Goal: Complete application form

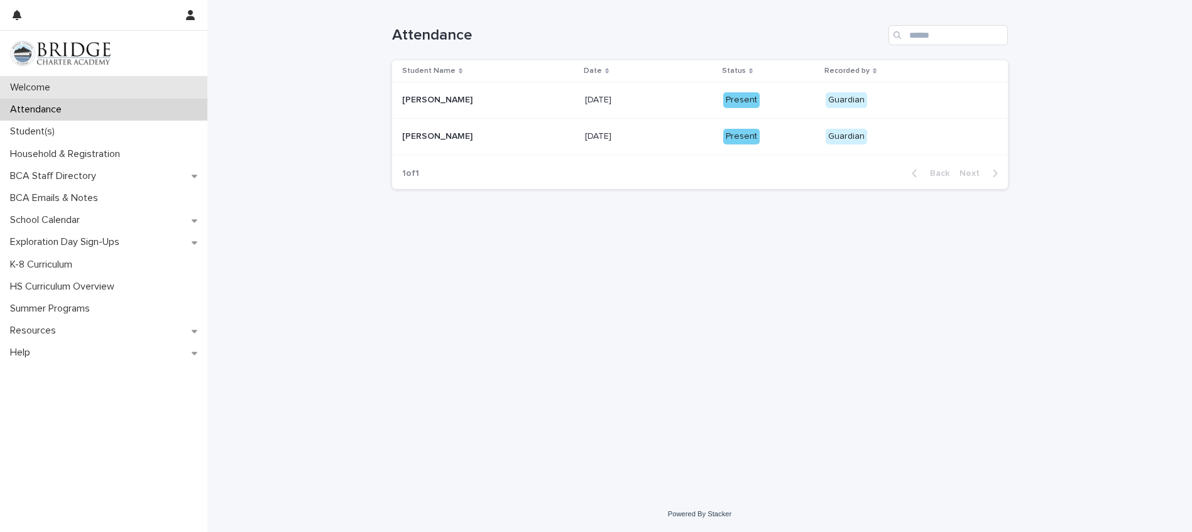
click at [51, 83] on p "Welcome" at bounding box center [32, 88] width 55 height 12
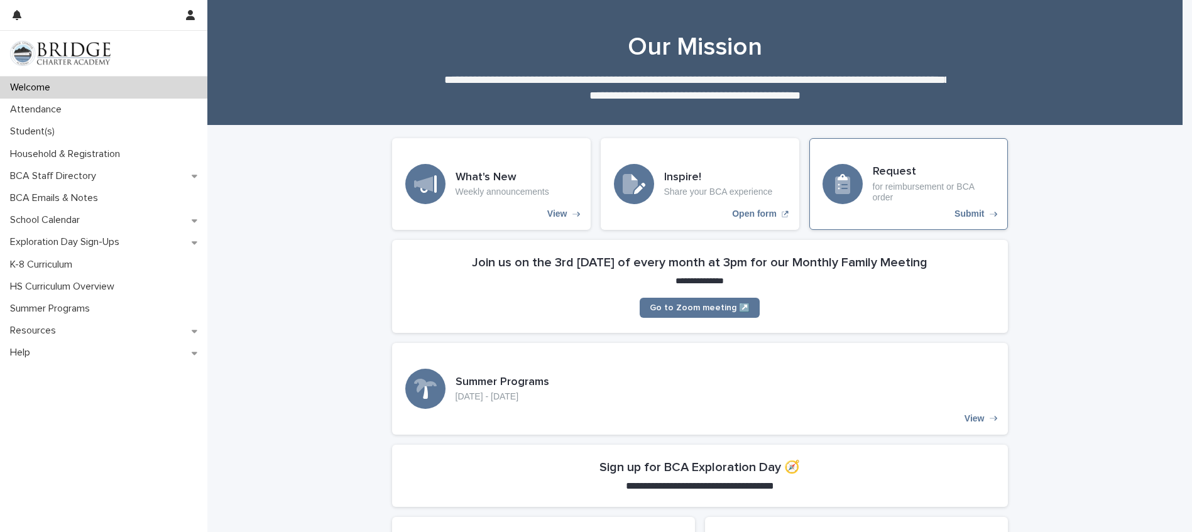
click at [944, 186] on p "for reimbursement or BCA order" at bounding box center [934, 192] width 122 height 21
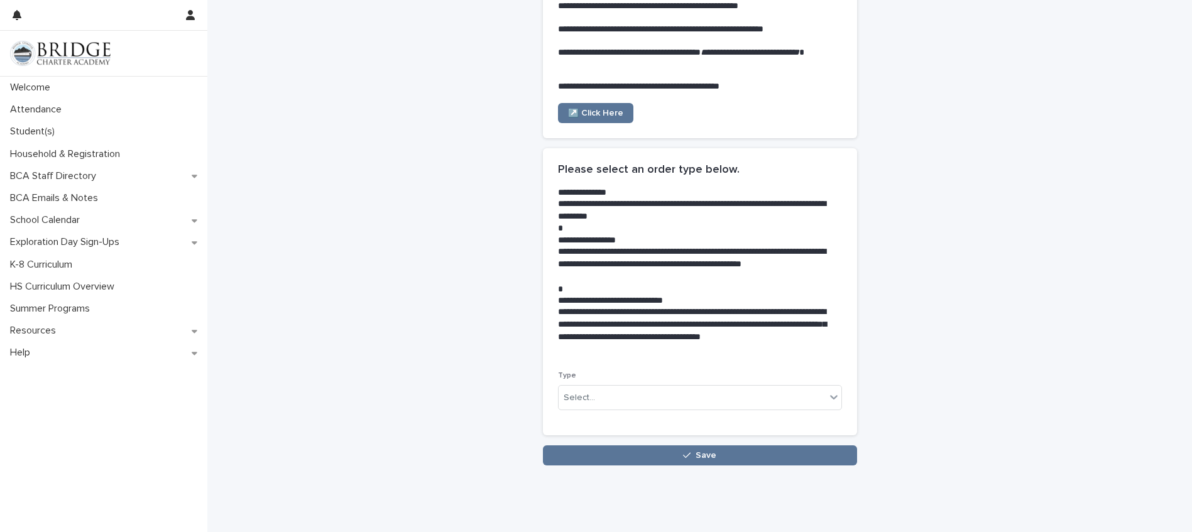
scroll to position [146, 0]
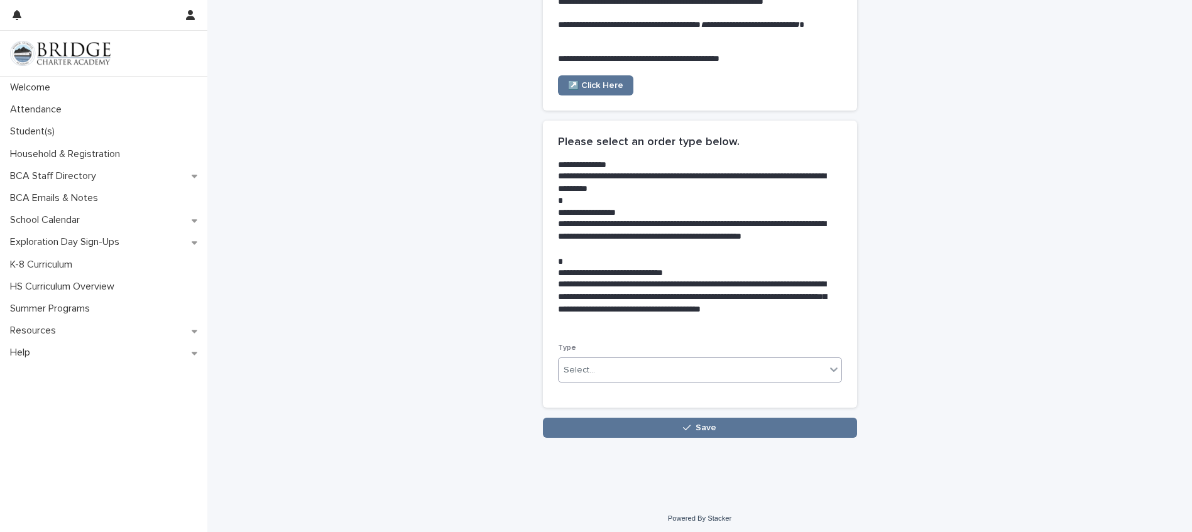
click at [636, 370] on div "Select..." at bounding box center [692, 370] width 267 height 21
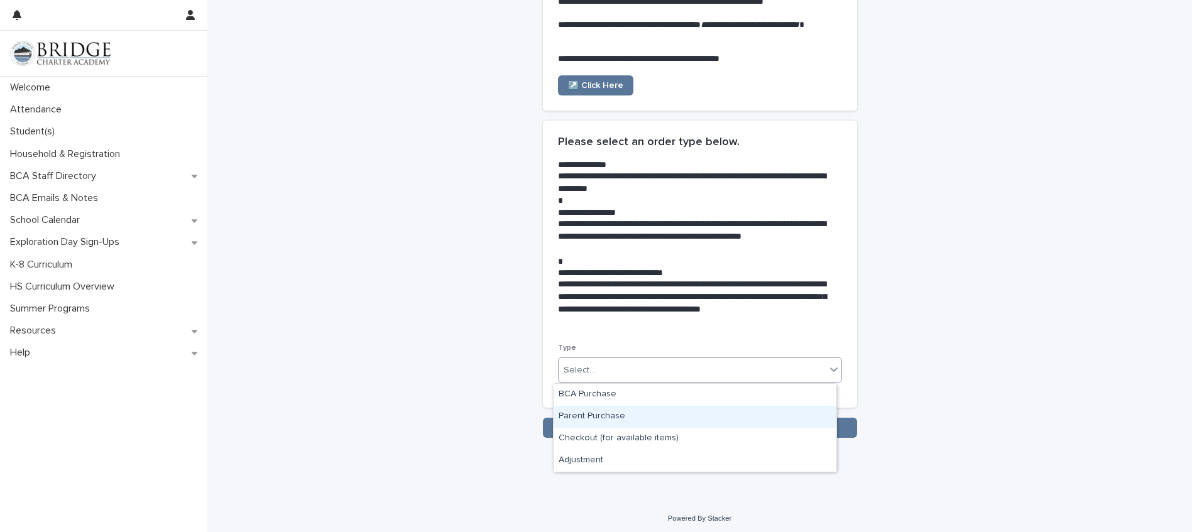
click at [610, 416] on div "Parent Purchase" at bounding box center [695, 417] width 283 height 22
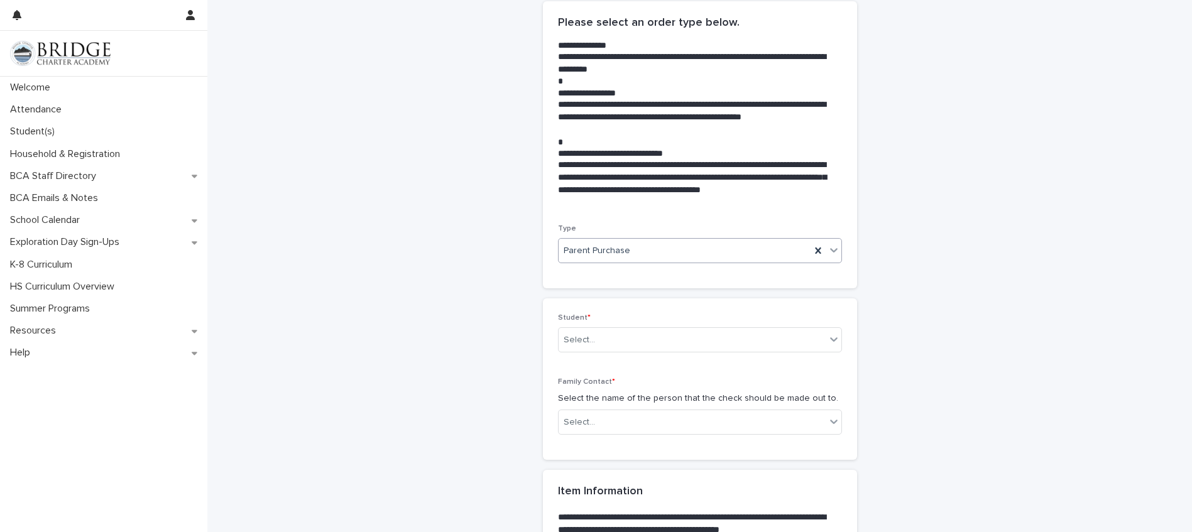
scroll to position [294, 0]
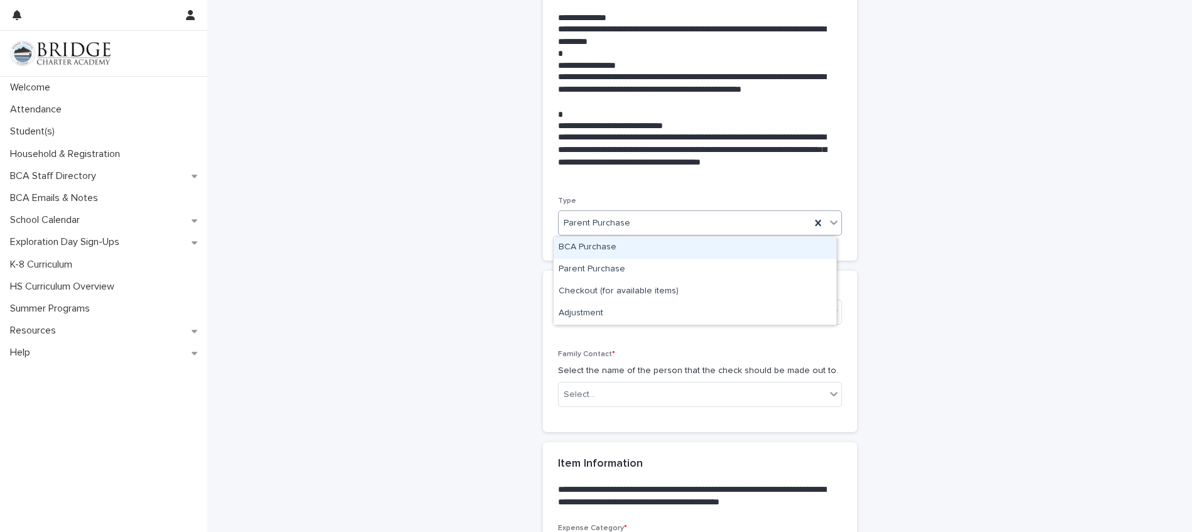
click at [583, 218] on span "Parent Purchase" at bounding box center [597, 223] width 67 height 13
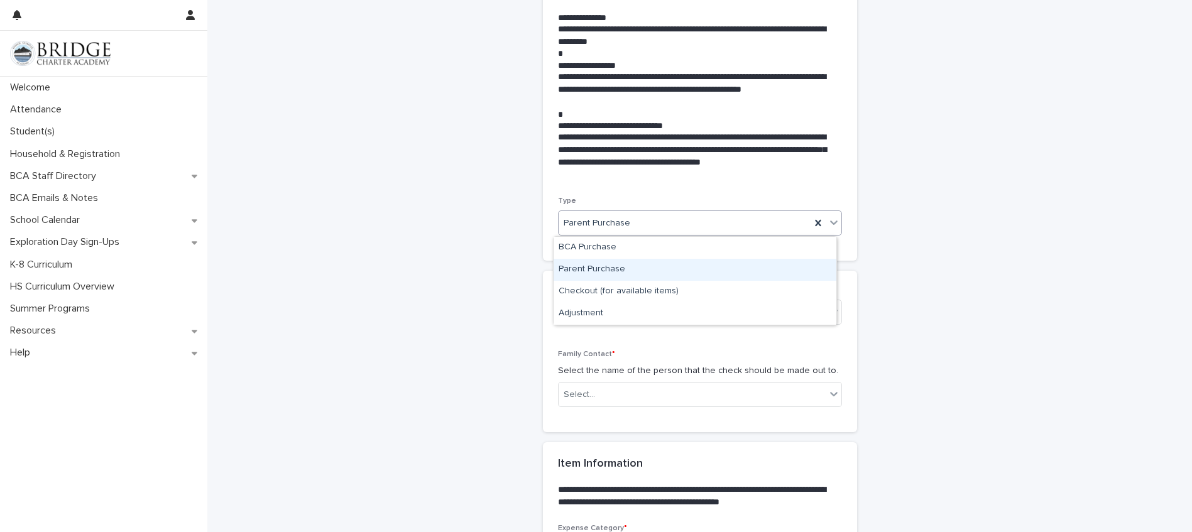
click at [588, 269] on div "Parent Purchase" at bounding box center [695, 270] width 283 height 22
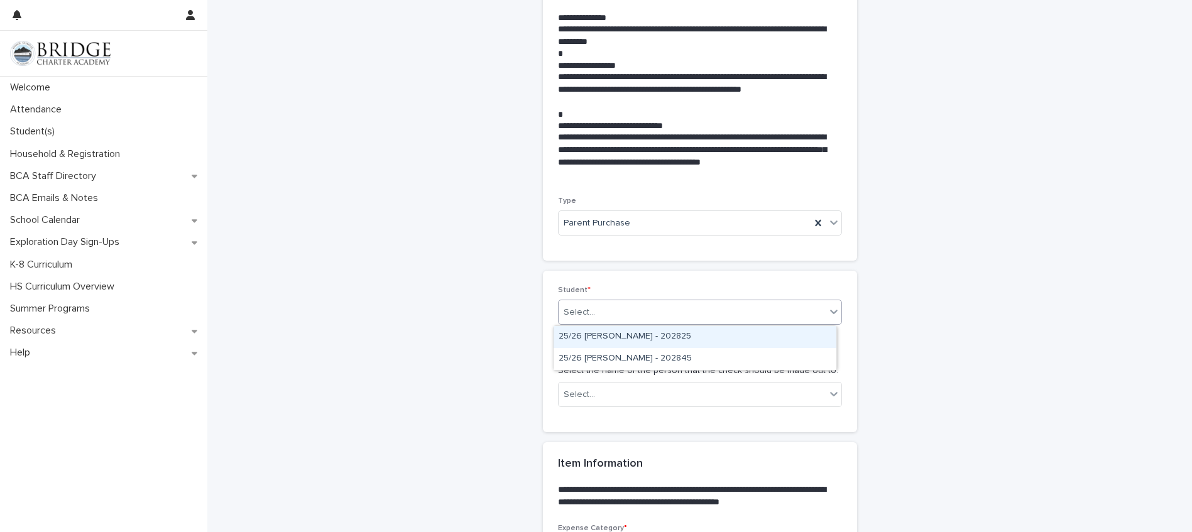
click at [601, 313] on div "Select..." at bounding box center [692, 312] width 267 height 21
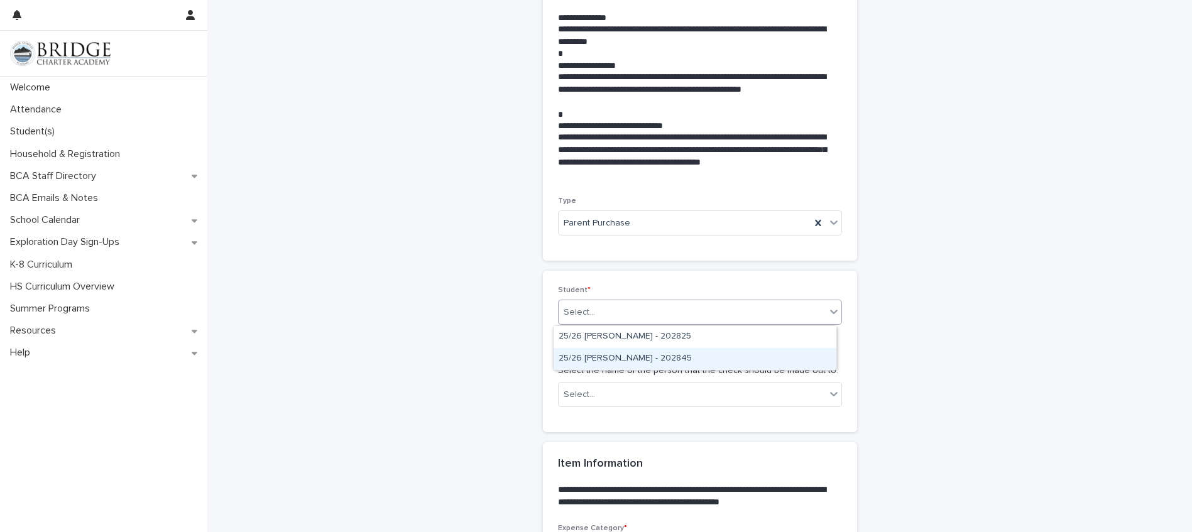
click at [618, 362] on div "25/26 [PERSON_NAME] - 202845" at bounding box center [695, 359] width 283 height 22
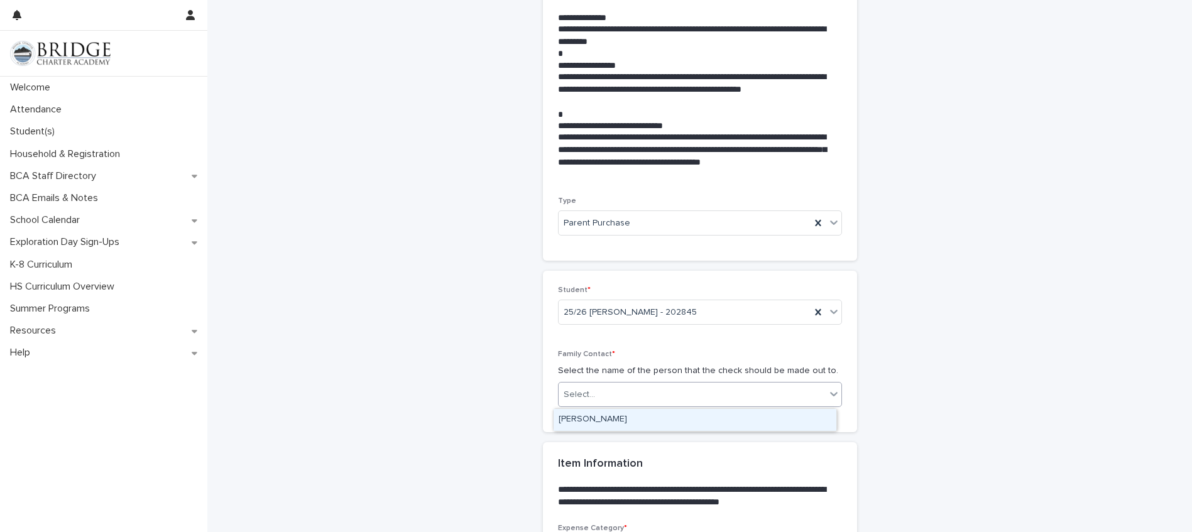
click at [597, 395] on div "Select..." at bounding box center [692, 395] width 267 height 21
click at [599, 419] on div "Melanie Julian" at bounding box center [695, 420] width 283 height 22
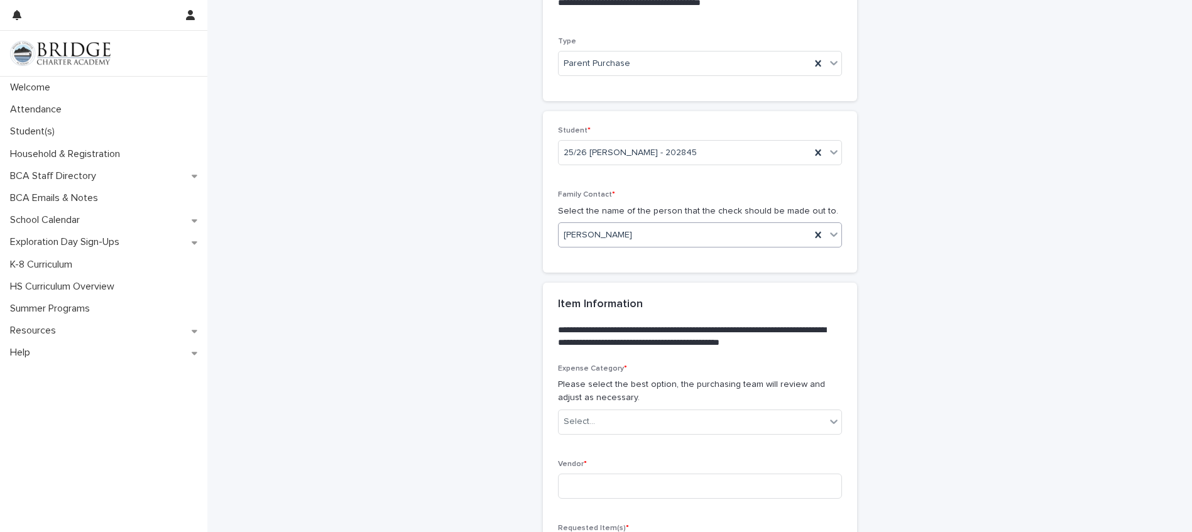
scroll to position [587, 0]
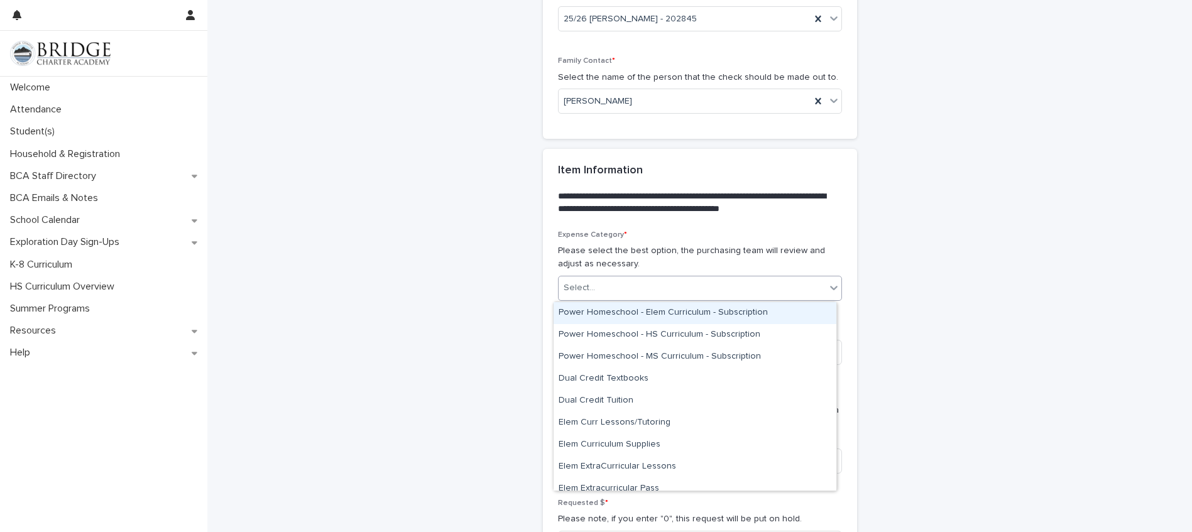
click at [594, 292] on div "Select..." at bounding box center [692, 288] width 267 height 21
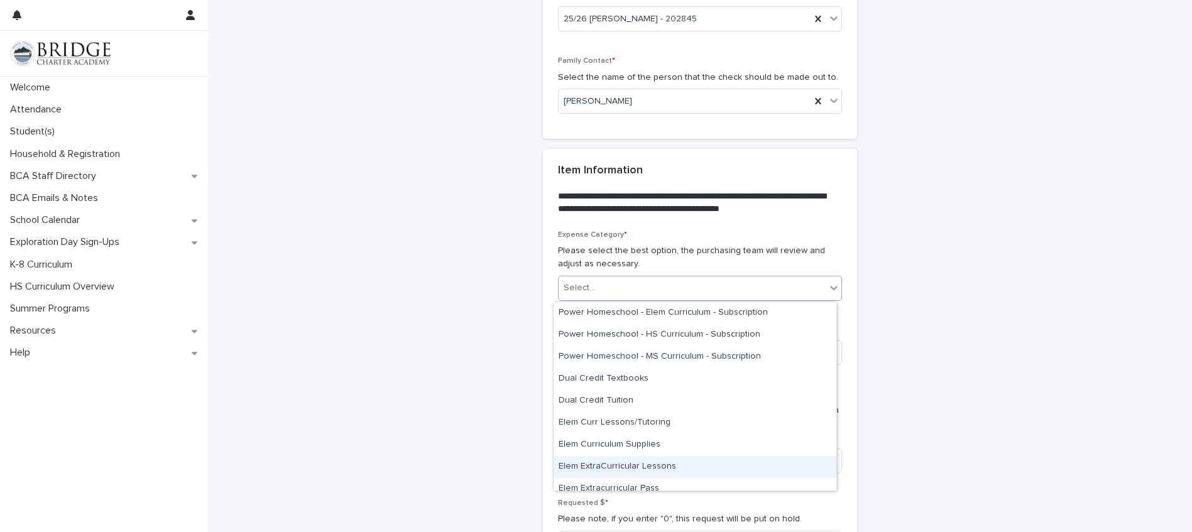
click at [667, 474] on div "Elem ExtraCurricular Lessons" at bounding box center [695, 467] width 283 height 22
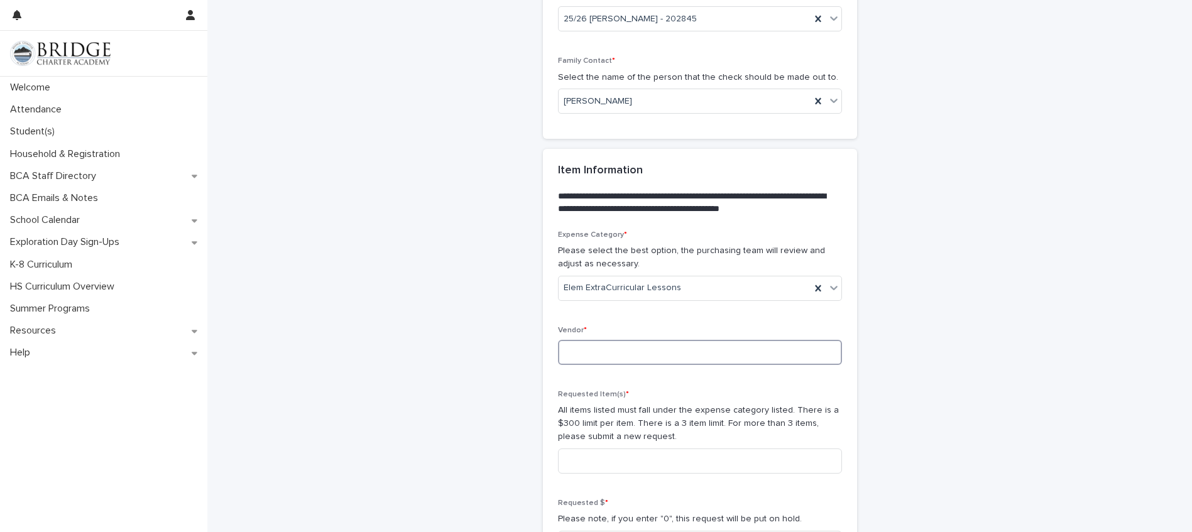
click at [606, 359] on input at bounding box center [700, 352] width 284 height 25
type input "**********"
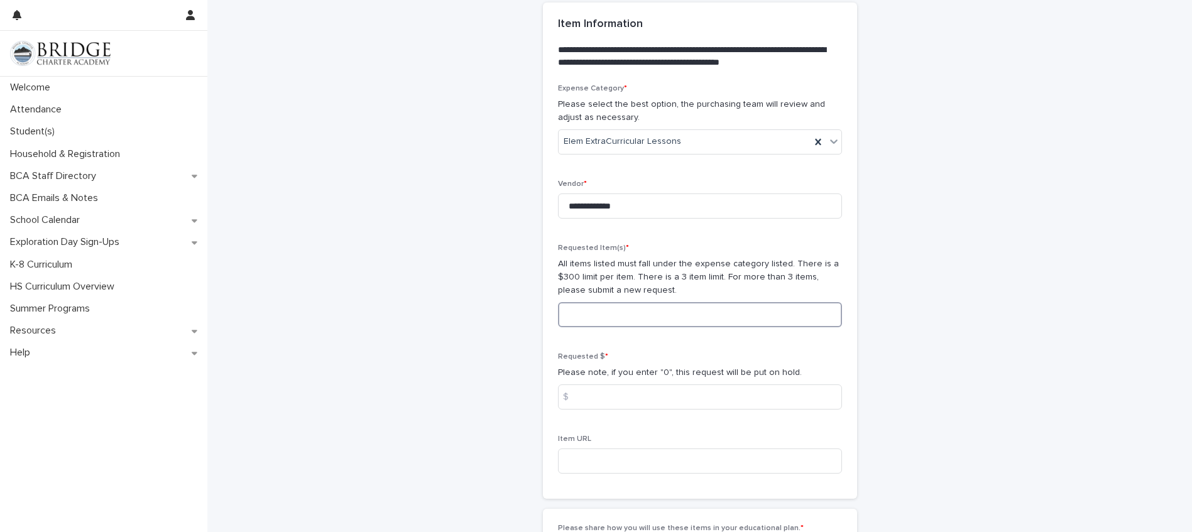
click at [624, 316] on input at bounding box center [700, 314] width 284 height 25
type input "**********"
click at [619, 397] on input at bounding box center [700, 397] width 284 height 25
type input "***"
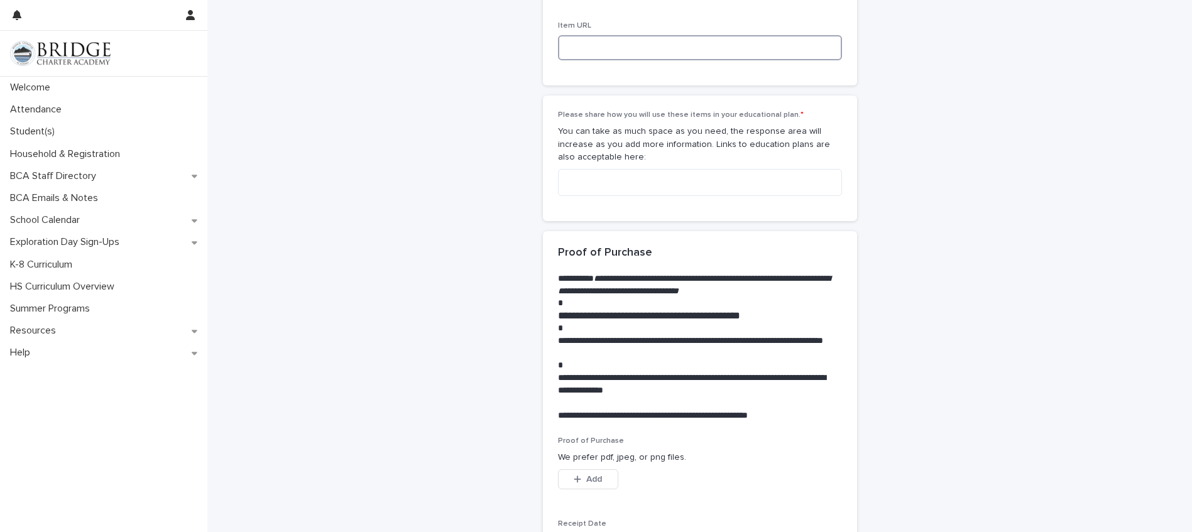
scroll to position [1174, 0]
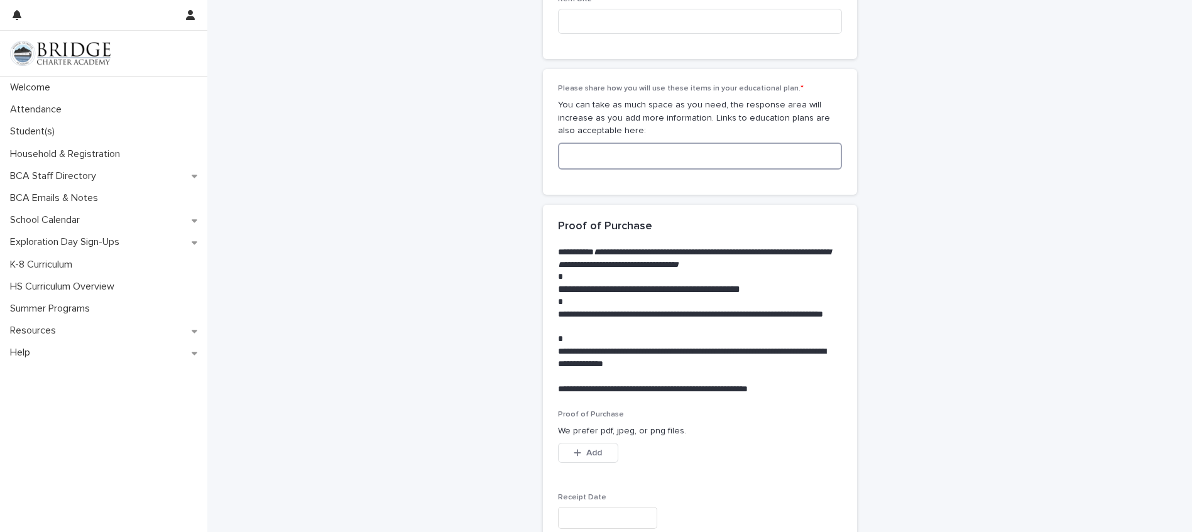
click at [591, 163] on textarea at bounding box center [700, 156] width 284 height 27
type textarea "*"
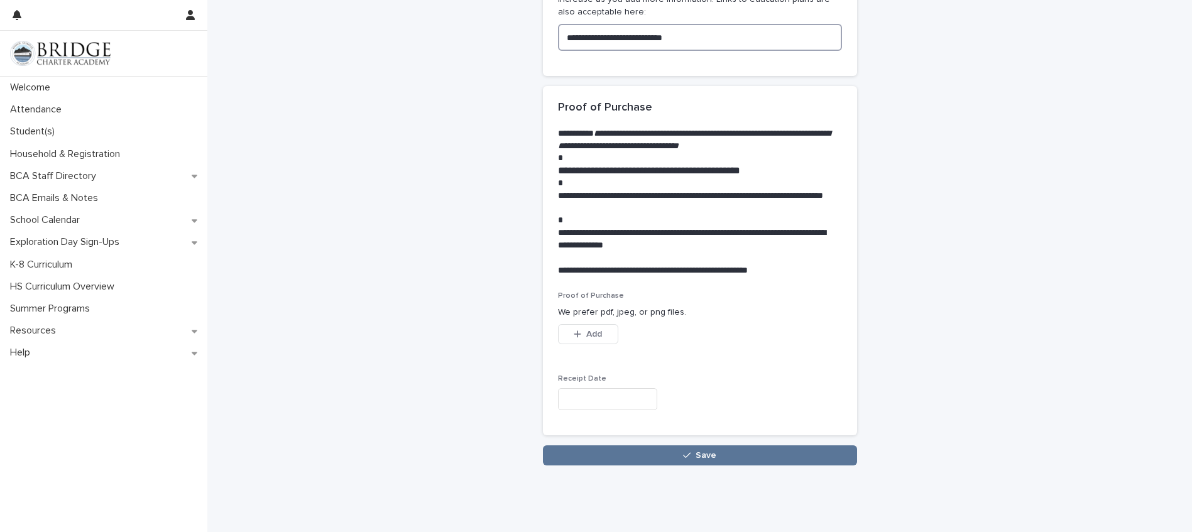
scroll to position [1321, 0]
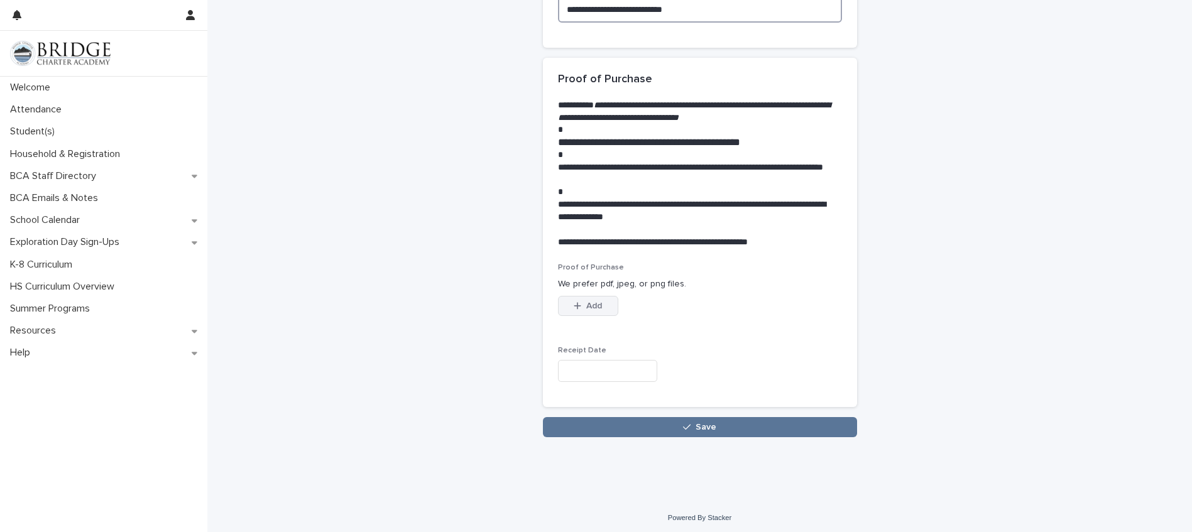
type textarea "**********"
click at [599, 312] on button "Add" at bounding box center [588, 306] width 60 height 20
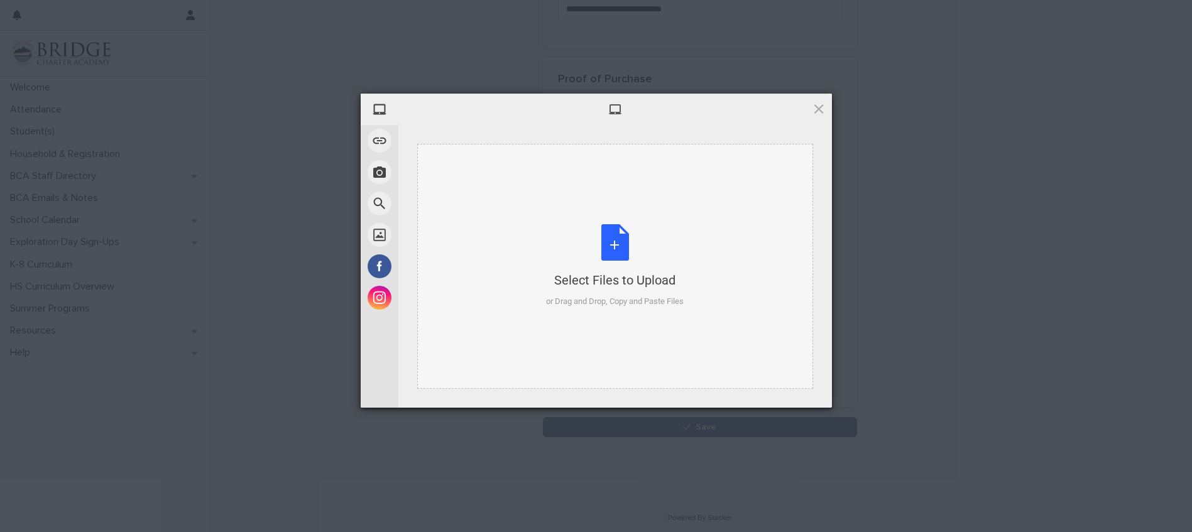
click at [614, 231] on div "Select Files to Upload or Drag and Drop, Copy and Paste Files" at bounding box center [615, 266] width 138 height 84
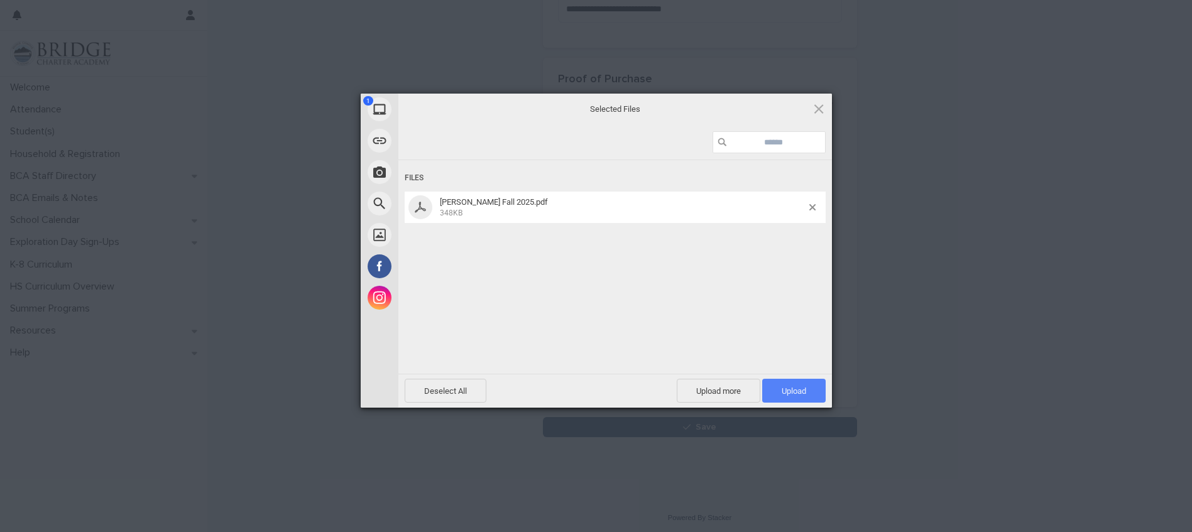
click at [782, 387] on span "Upload 1" at bounding box center [794, 391] width 25 height 9
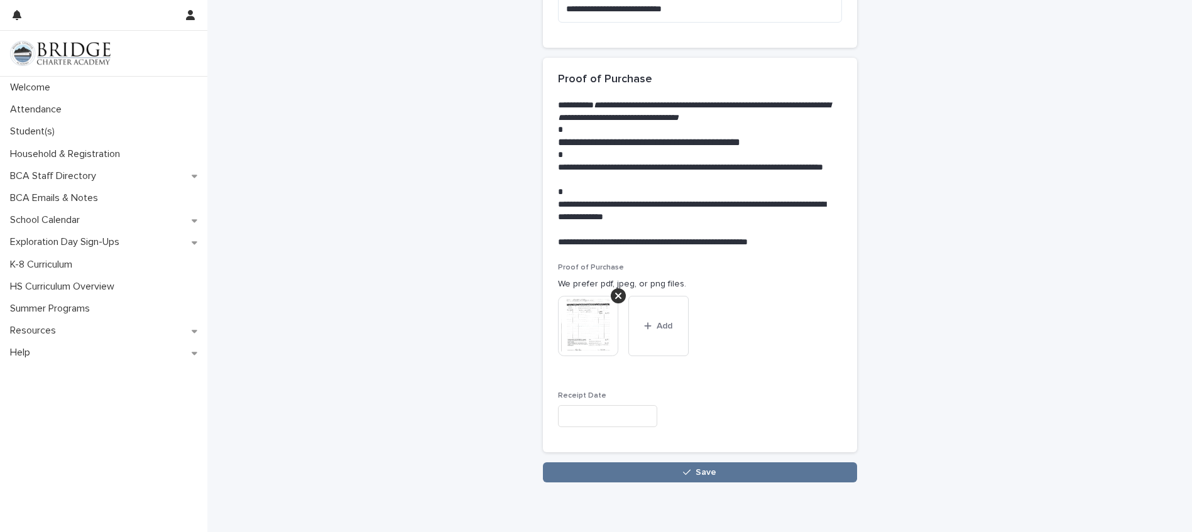
click at [615, 421] on input "text" at bounding box center [607, 416] width 99 height 22
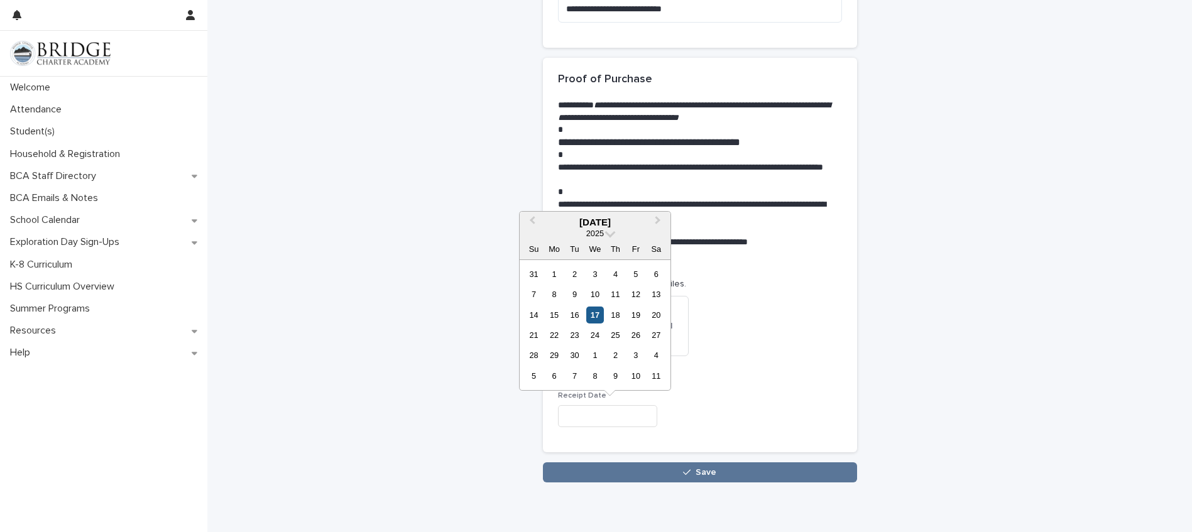
click at [593, 316] on div "17" at bounding box center [594, 315] width 17 height 17
type input "**********"
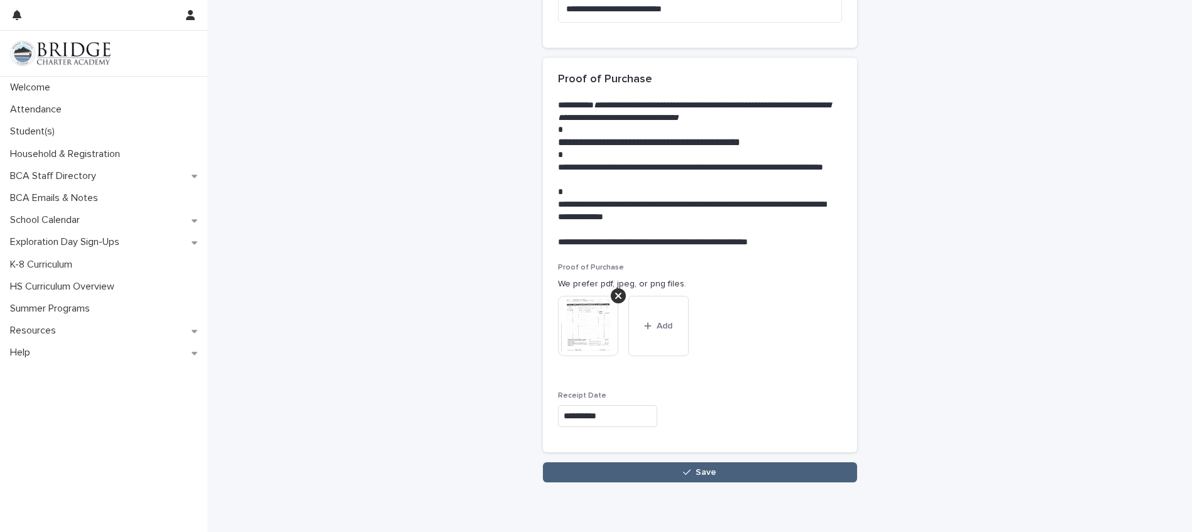
click at [683, 470] on icon "button" at bounding box center [687, 472] width 8 height 9
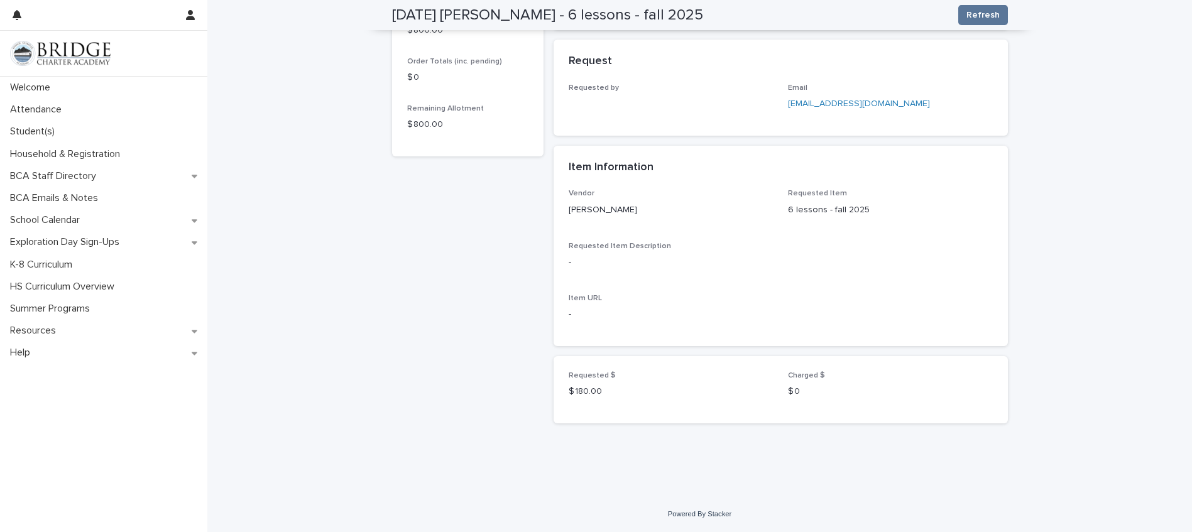
scroll to position [377, 0]
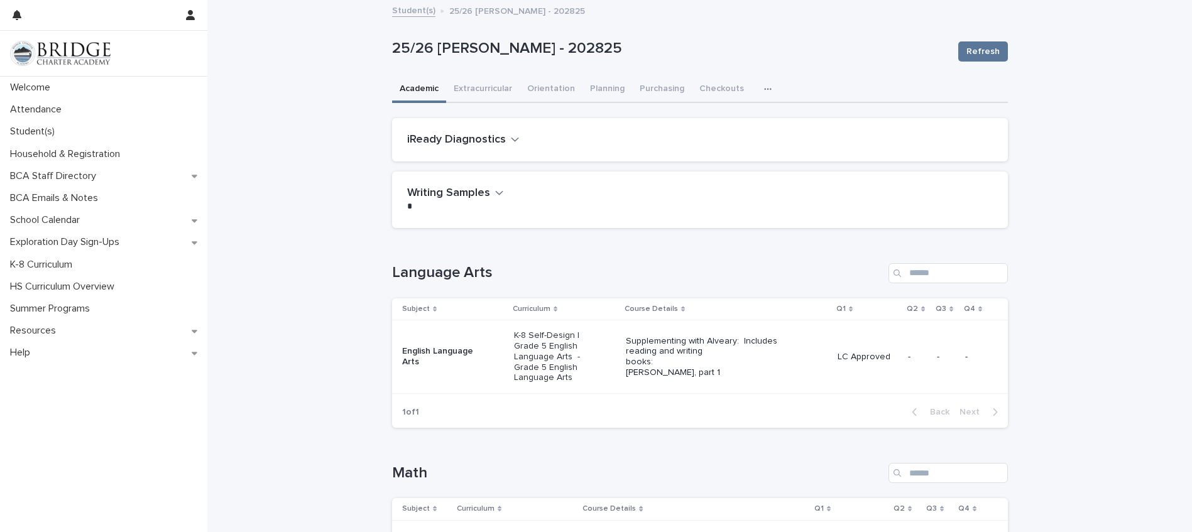
click at [413, 10] on link "Student(s)" at bounding box center [413, 10] width 43 height 14
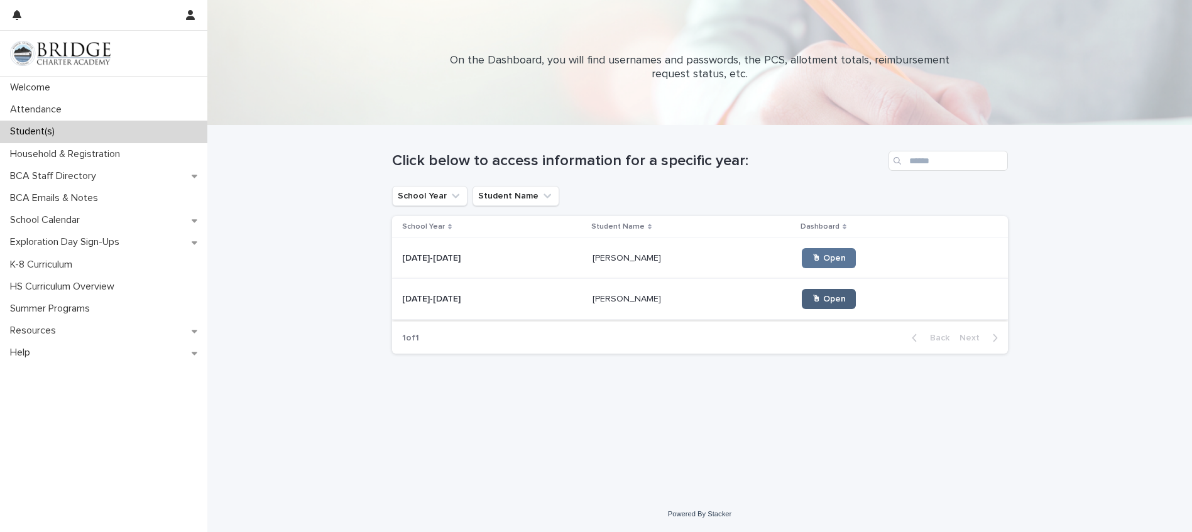
click at [812, 299] on span "🖱 Open" at bounding box center [829, 299] width 34 height 9
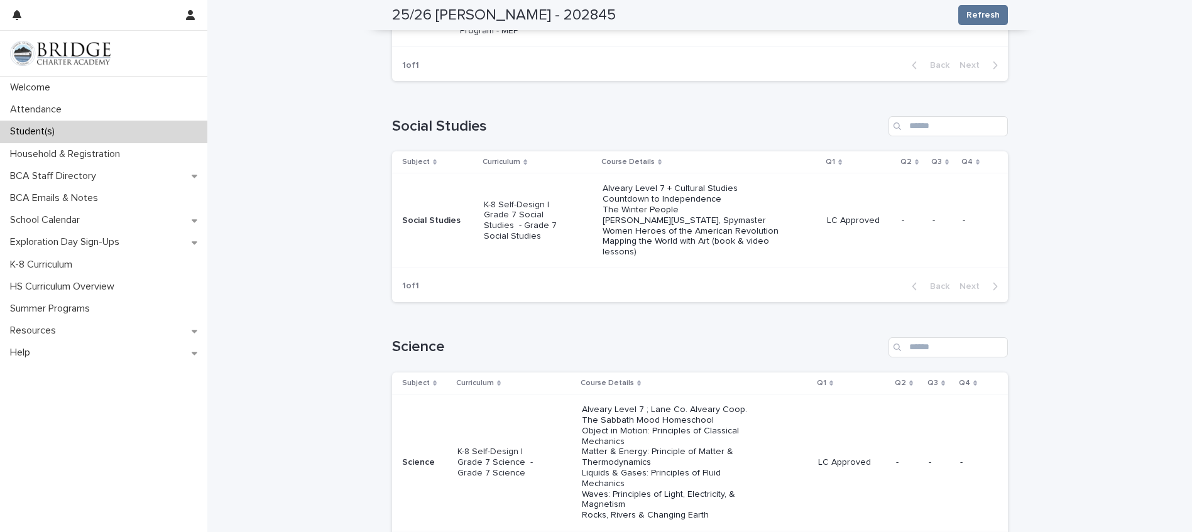
scroll to position [586, 0]
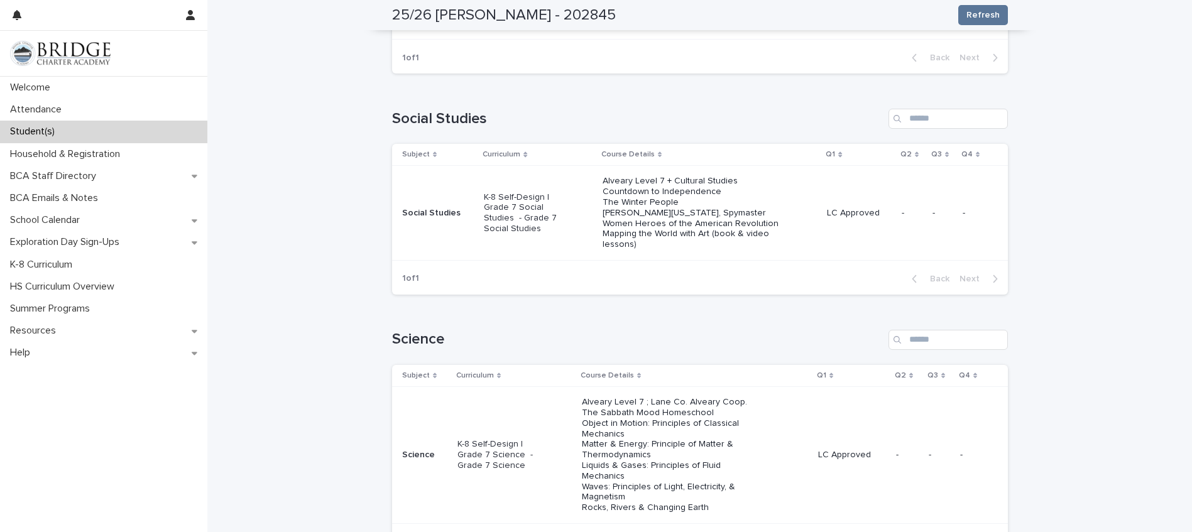
click at [1075, 183] on div "**********" at bounding box center [699, 362] width 985 height 1894
